Goal: Task Accomplishment & Management: Use online tool/utility

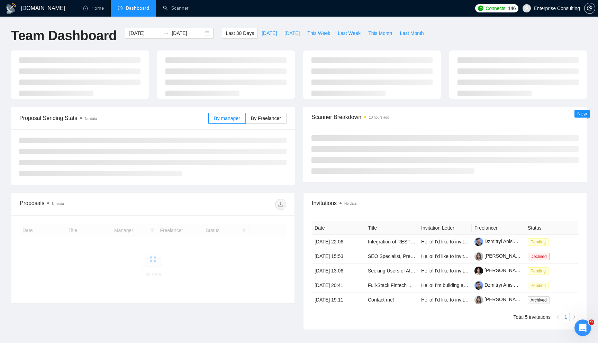
click at [286, 31] on span "Yesterday" at bounding box center [291, 33] width 15 height 8
type input "2025-08-19"
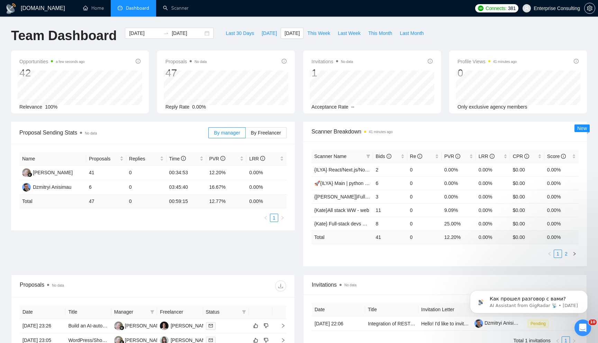
click at [568, 256] on link "2" at bounding box center [566, 254] width 8 height 8
click at [558, 255] on link "1" at bounding box center [558, 254] width 8 height 8
click at [566, 251] on link "2" at bounding box center [566, 254] width 8 height 8
click at [556, 256] on div "Как прошел разговор с вами? AI Assistant from GigRadar 📡 • 1d ago" at bounding box center [528, 270] width 127 height 86
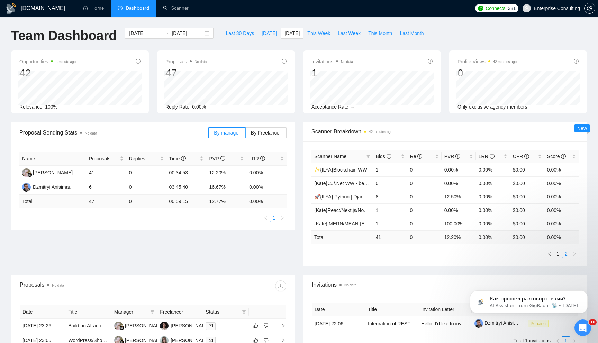
click at [556, 254] on div "Как прошел разговор с вами? AI Assistant from GigRadar 📡 • 1d ago" at bounding box center [528, 270] width 127 height 86
click at [554, 253] on div "Как прошел разговор с вами? AI Assistant from GigRadar 📡 • 1d ago" at bounding box center [528, 270] width 127 height 86
click at [552, 260] on div "Как прошел разговор с вами? AI Assistant from GigRadar 📡 • 1d ago" at bounding box center [528, 270] width 127 height 86
click at [384, 154] on span "Bids" at bounding box center [384, 157] width 16 height 6
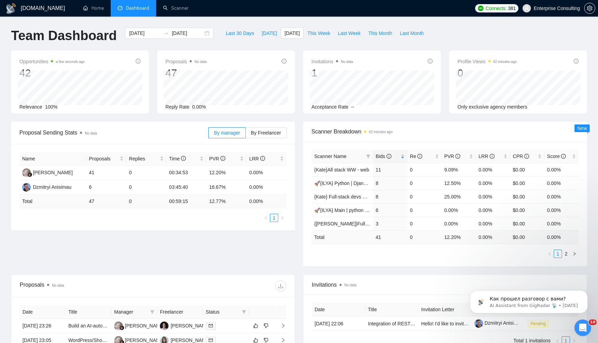
click at [355, 268] on div "Proposal Sending Stats No data By manager By Freelancer Name Proposals Replies …" at bounding box center [299, 198] width 584 height 153
click at [348, 170] on link "{Kate}All stack WW - web" at bounding box center [341, 170] width 55 height 6
click at [348, 197] on link "{Kate} Full-stack devs WW - pain point" at bounding box center [355, 197] width 83 height 6
click at [352, 223] on link "{[PERSON_NAME]}Full-stack devs WW (<1 month) - pain point" at bounding box center [382, 224] width 136 height 6
click at [573, 252] on icon "right" at bounding box center [574, 254] width 4 height 4
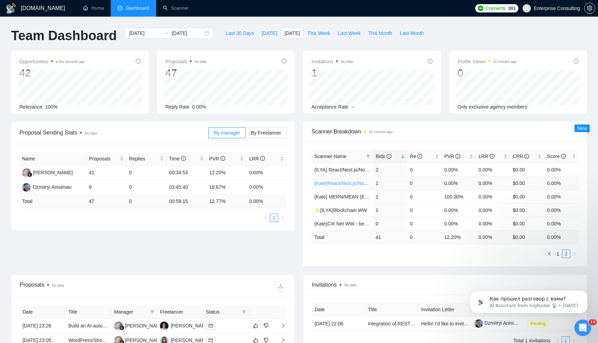
click at [347, 185] on link "{Kate}React/Next.js/Node.js (Long-term, All Niches)" at bounding box center [369, 184] width 110 height 6
click at [347, 199] on link "{Kate} MERN/MEAN (Enterprise & SaaS)" at bounding box center [358, 197] width 89 height 6
click at [336, 208] on link "✨{ILYA}Blockchain WW" at bounding box center [340, 211] width 53 height 6
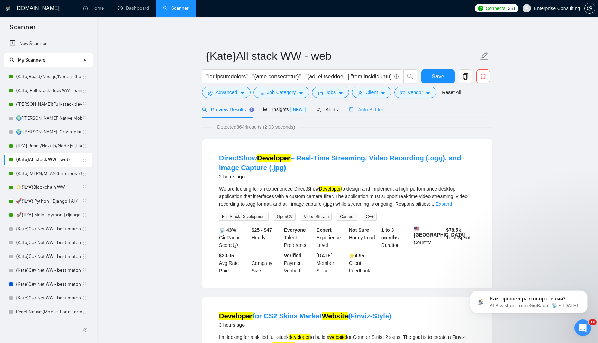
click at [372, 116] on div "Auto Bidder" at bounding box center [366, 109] width 34 height 16
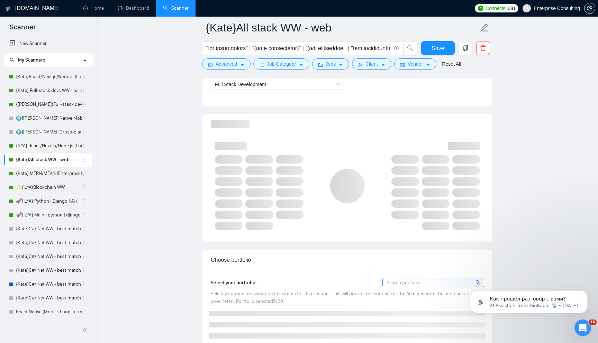
scroll to position [414, 0]
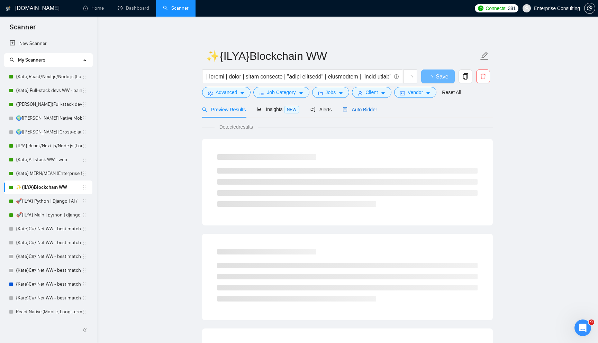
click at [365, 107] on span "Auto Bidder" at bounding box center [359, 110] width 34 height 6
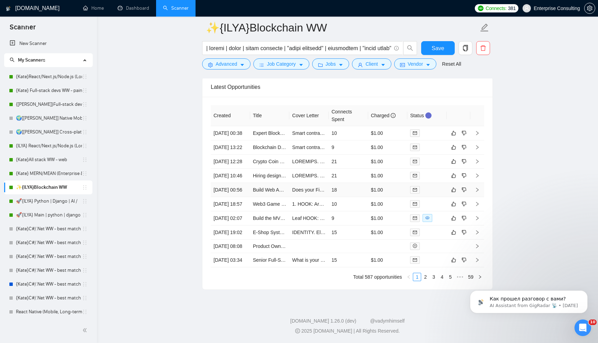
scroll to position [1724, 0]
click at [347, 126] on td "10" at bounding box center [348, 133] width 39 height 14
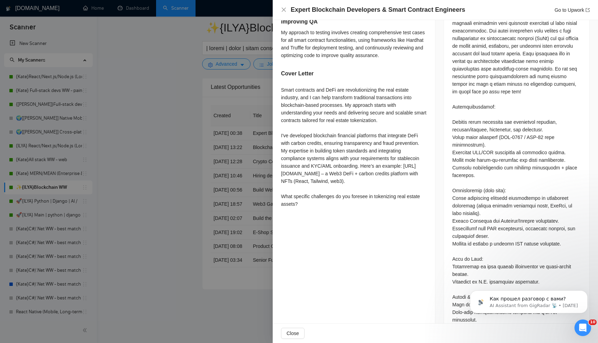
scroll to position [321, 0]
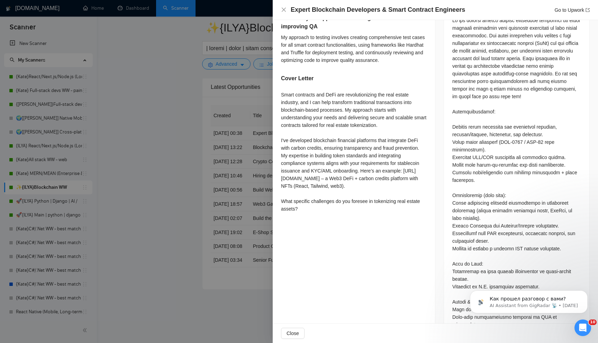
click at [227, 124] on div at bounding box center [299, 171] width 598 height 343
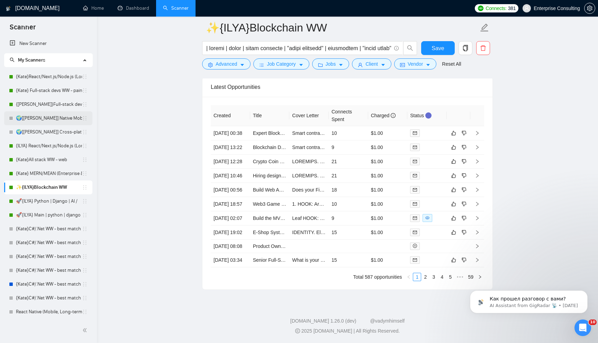
click at [45, 118] on link "🌍[[PERSON_NAME]] Native Mobile WW" at bounding box center [49, 118] width 66 height 14
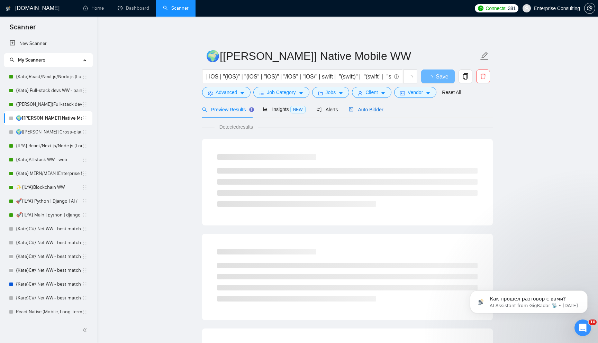
click at [372, 108] on span "Auto Bidder" at bounding box center [366, 110] width 34 height 6
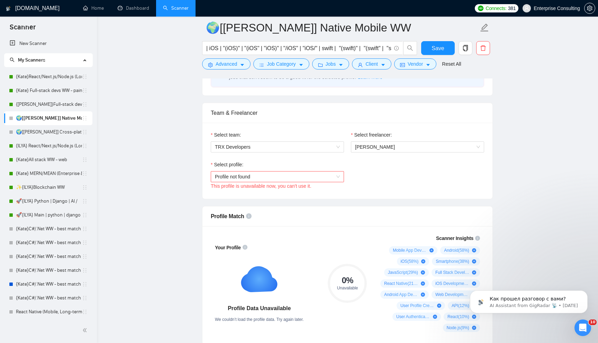
scroll to position [324, 0]
click at [325, 164] on div "Select profile:" at bounding box center [277, 165] width 133 height 10
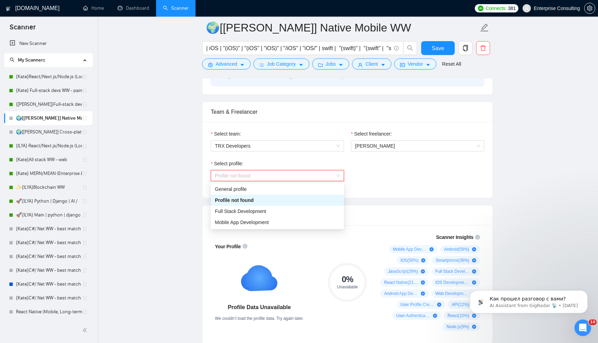
click at [325, 171] on span "Profile not found" at bounding box center [277, 176] width 125 height 10
click at [297, 220] on div "Mobile App Development" at bounding box center [277, 223] width 125 height 8
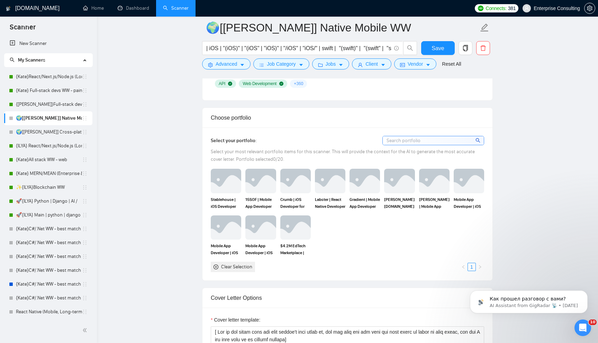
scroll to position [579, 0]
click at [216, 187] on img at bounding box center [225, 181] width 29 height 23
click at [251, 187] on img at bounding box center [260, 181] width 29 height 23
click at [290, 186] on img at bounding box center [295, 181] width 29 height 23
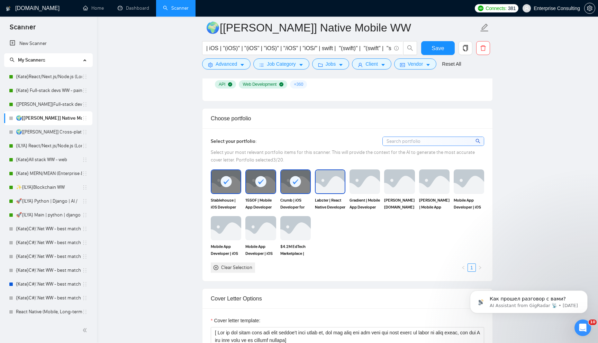
click at [323, 185] on img at bounding box center [329, 181] width 29 height 23
click at [363, 189] on img at bounding box center [364, 181] width 29 height 23
click at [393, 185] on img at bounding box center [399, 181] width 29 height 23
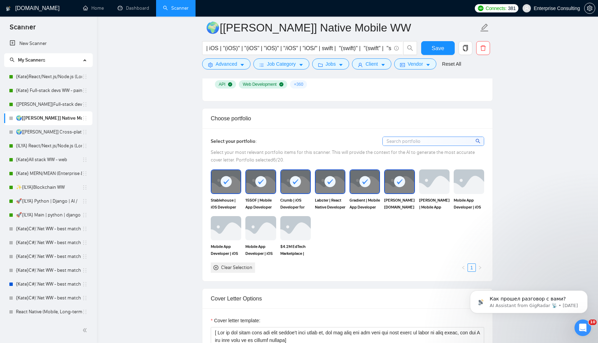
click at [429, 185] on img at bounding box center [434, 181] width 30 height 24
click at [459, 181] on img at bounding box center [468, 181] width 29 height 23
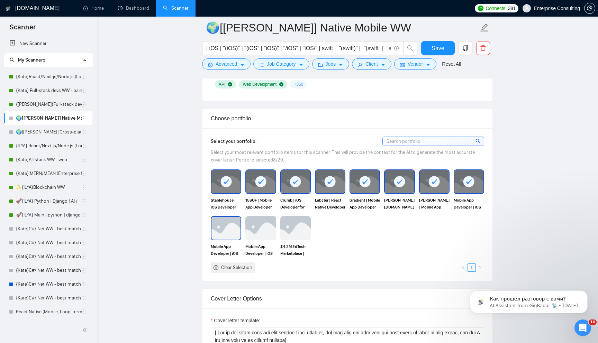
click at [216, 228] on img at bounding box center [225, 228] width 29 height 23
click at [247, 228] on img at bounding box center [260, 228] width 29 height 23
click at [290, 228] on img at bounding box center [295, 228] width 29 height 23
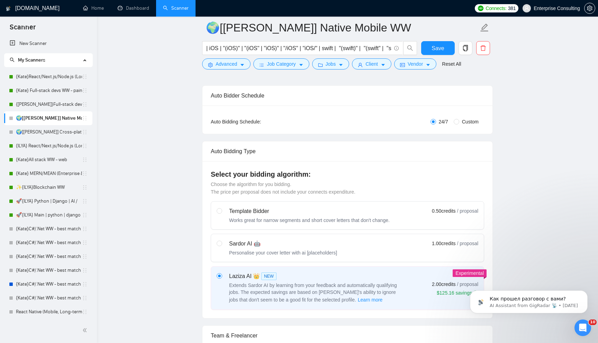
scroll to position [116, 0]
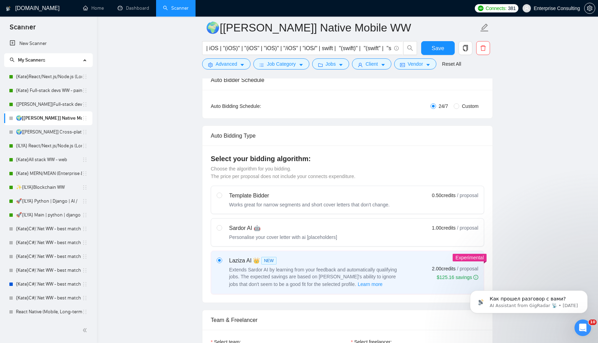
click at [360, 238] on div "Sardor AI 🤖 Personalise your cover letter with ai [placeholders] 1.00 credits /…" at bounding box center [348, 232] width 262 height 17
click at [221, 230] on input "radio" at bounding box center [219, 227] width 5 height 5
radio input "true"
radio input "false"
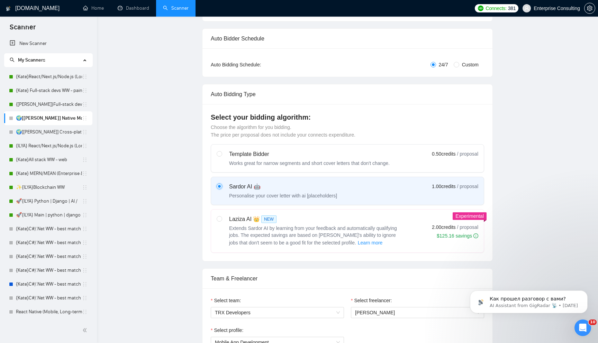
scroll to position [0, 0]
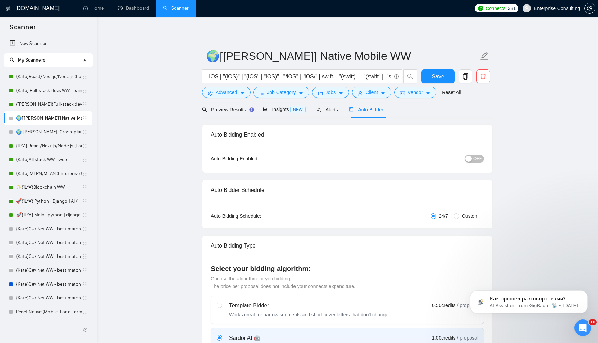
click at [475, 162] on span "OFF" at bounding box center [477, 159] width 8 height 8
click at [439, 81] on span "Save" at bounding box center [437, 76] width 12 height 9
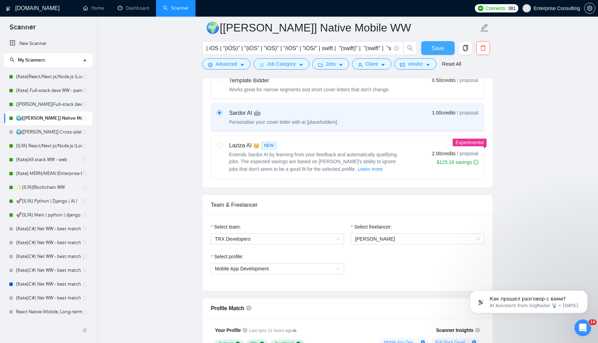
scroll to position [276, 0]
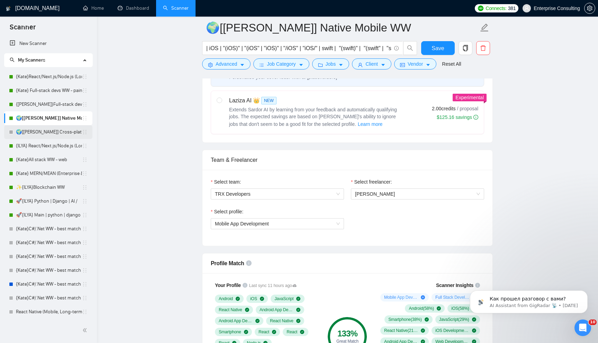
click at [44, 133] on link "🌍[[PERSON_NAME]] Cross-platform Mobile WW" at bounding box center [49, 132] width 66 height 14
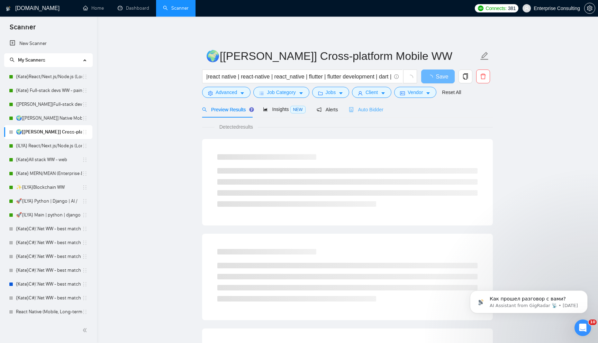
click at [360, 105] on div "Auto Bidder" at bounding box center [366, 109] width 34 height 16
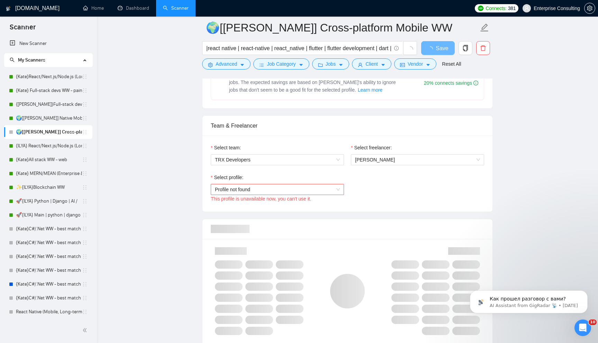
scroll to position [317, 0]
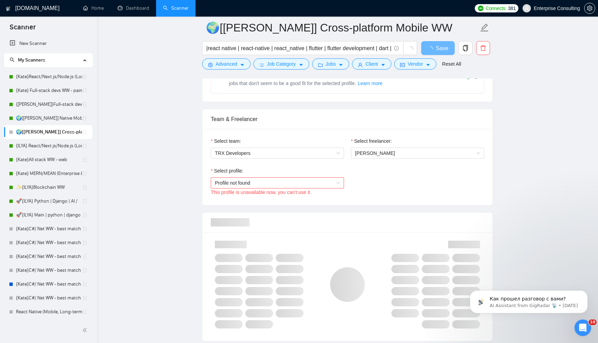
click at [267, 179] on span "Profile not found" at bounding box center [277, 183] width 125 height 10
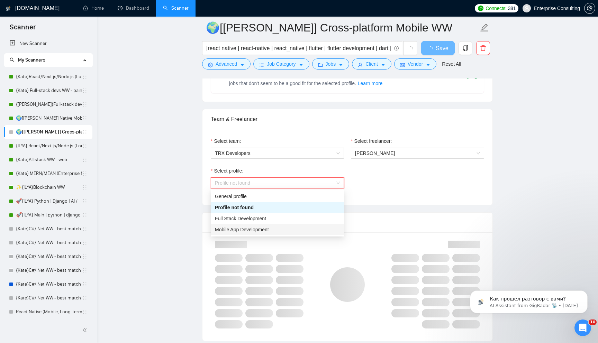
click at [264, 232] on span "Mobile App Development" at bounding box center [242, 230] width 54 height 6
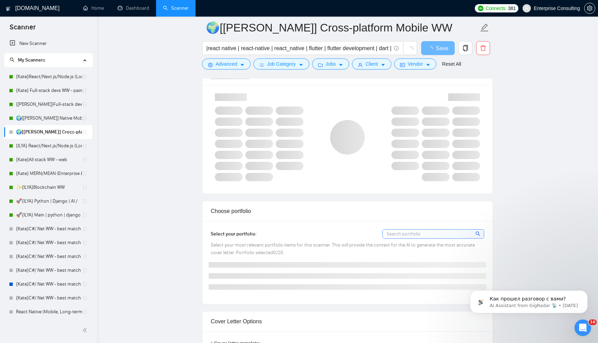
scroll to position [472, 0]
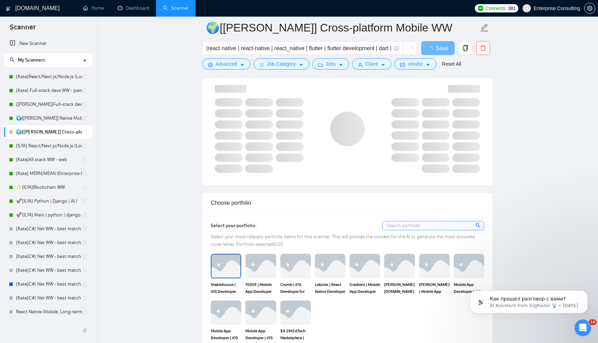
click at [226, 264] on img at bounding box center [225, 266] width 29 height 23
click at [228, 312] on img at bounding box center [225, 312] width 29 height 23
click at [243, 312] on div "Mobile App Developer | iOS Android | React Native Flutter Swift Kotlin" at bounding box center [226, 321] width 35 height 41
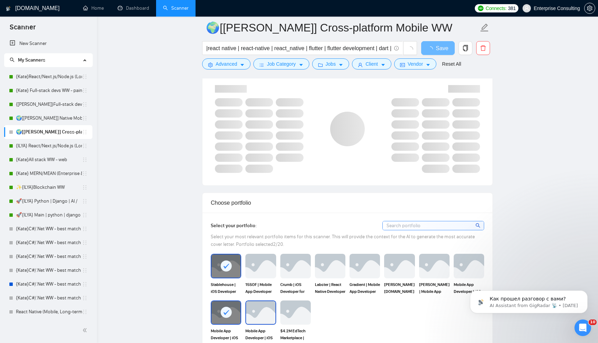
click at [255, 312] on img at bounding box center [260, 312] width 29 height 23
click at [292, 307] on img at bounding box center [295, 312] width 29 height 23
click at [264, 268] on img at bounding box center [260, 266] width 29 height 23
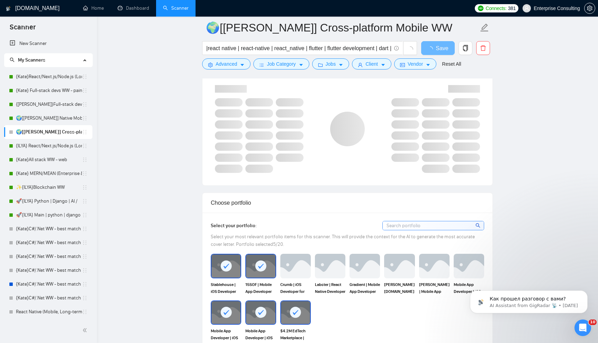
click at [291, 268] on img at bounding box center [295, 266] width 30 height 24
click at [330, 267] on img at bounding box center [329, 266] width 29 height 23
click at [359, 267] on img at bounding box center [364, 266] width 29 height 23
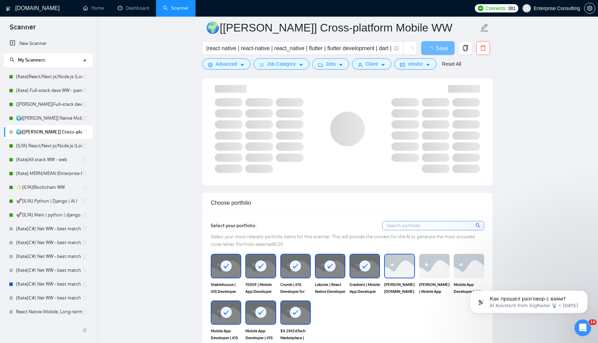
click at [401, 271] on img at bounding box center [399, 266] width 29 height 23
click at [440, 269] on img at bounding box center [434, 266] width 29 height 23
click at [460, 264] on img at bounding box center [468, 266] width 29 height 23
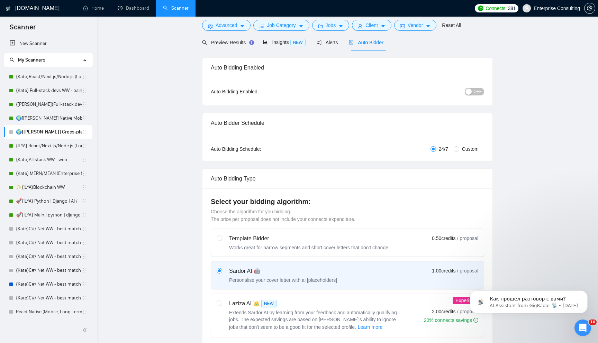
scroll to position [0, 0]
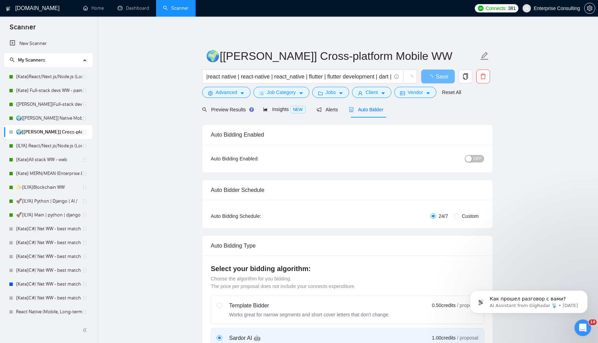
click at [469, 162] on button "OFF" at bounding box center [474, 159] width 19 height 8
click at [435, 76] on span "Save" at bounding box center [437, 76] width 12 height 9
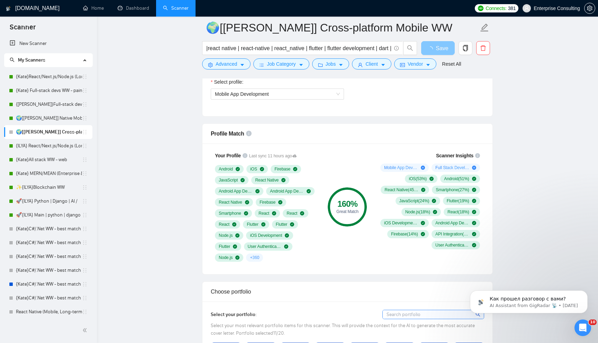
scroll to position [403, 0]
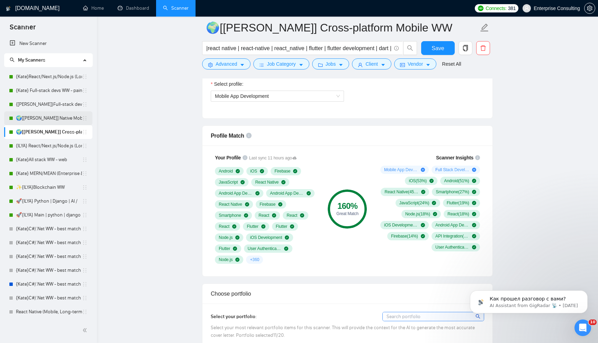
click at [53, 121] on link "🌍[[PERSON_NAME]] Native Mobile WW" at bounding box center [49, 118] width 66 height 14
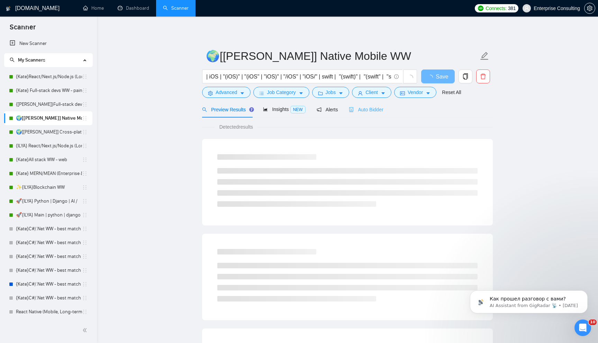
click at [379, 113] on div "Auto Bidder" at bounding box center [366, 109] width 34 height 16
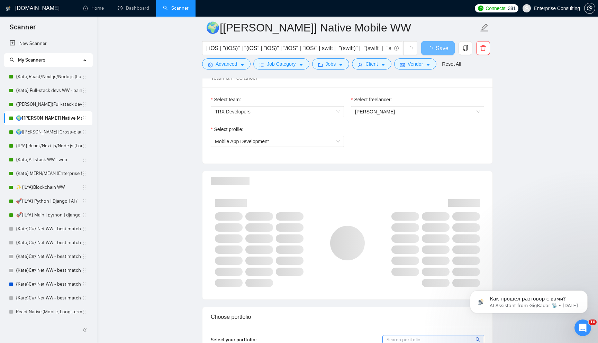
scroll to position [358, 0]
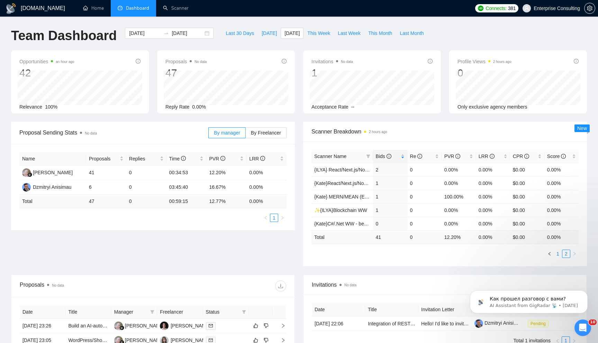
click at [559, 255] on link "1" at bounding box center [558, 254] width 8 height 8
